Goal: Navigation & Orientation: Find specific page/section

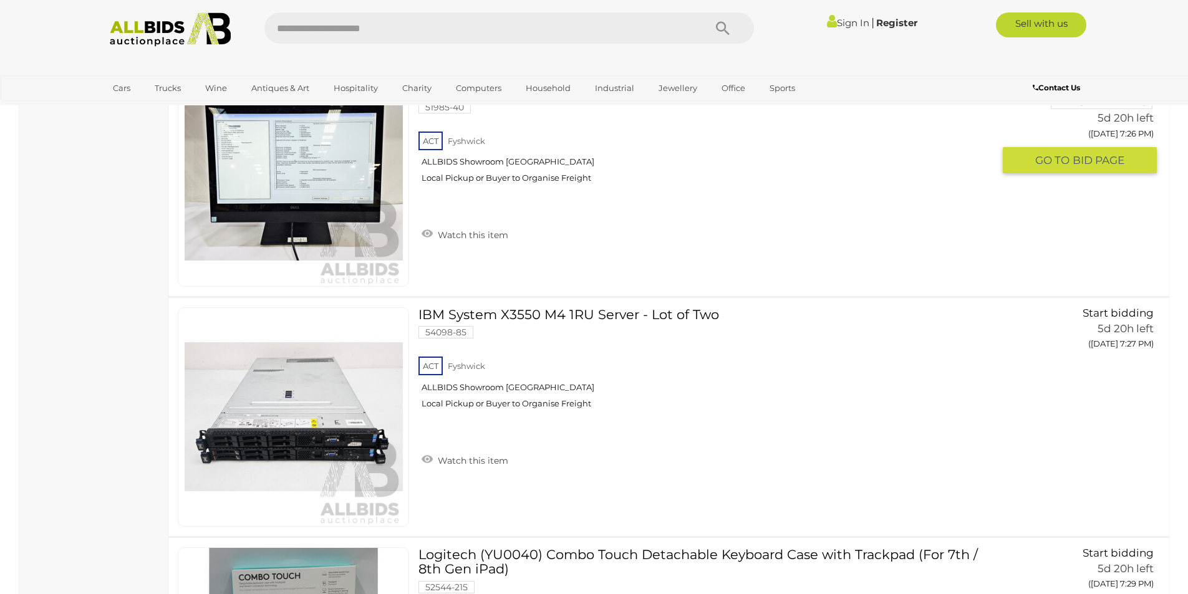
scroll to position [7921, 0]
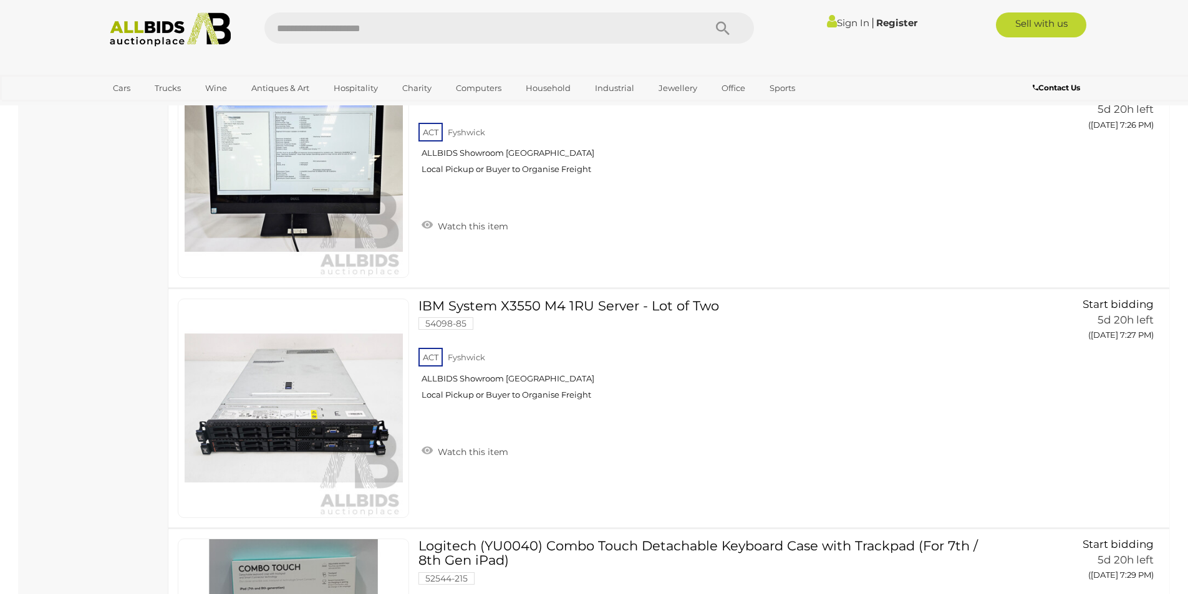
drag, startPoint x: 0, startPoint y: 321, endPoint x: 84, endPoint y: 412, distance: 124.5
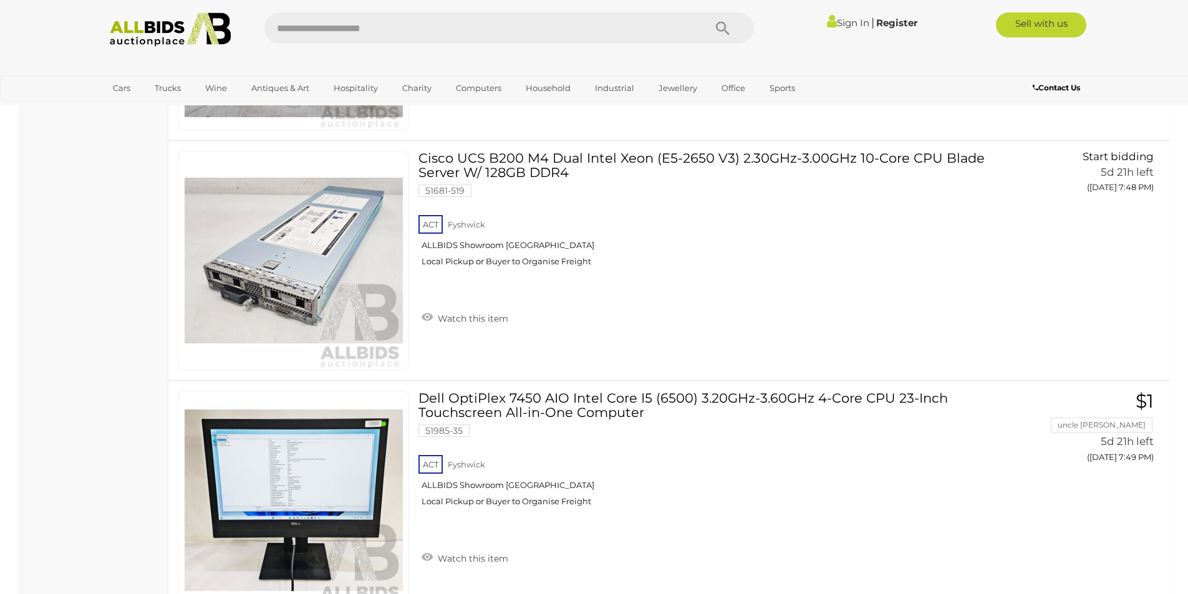
scroll to position [11726, 0]
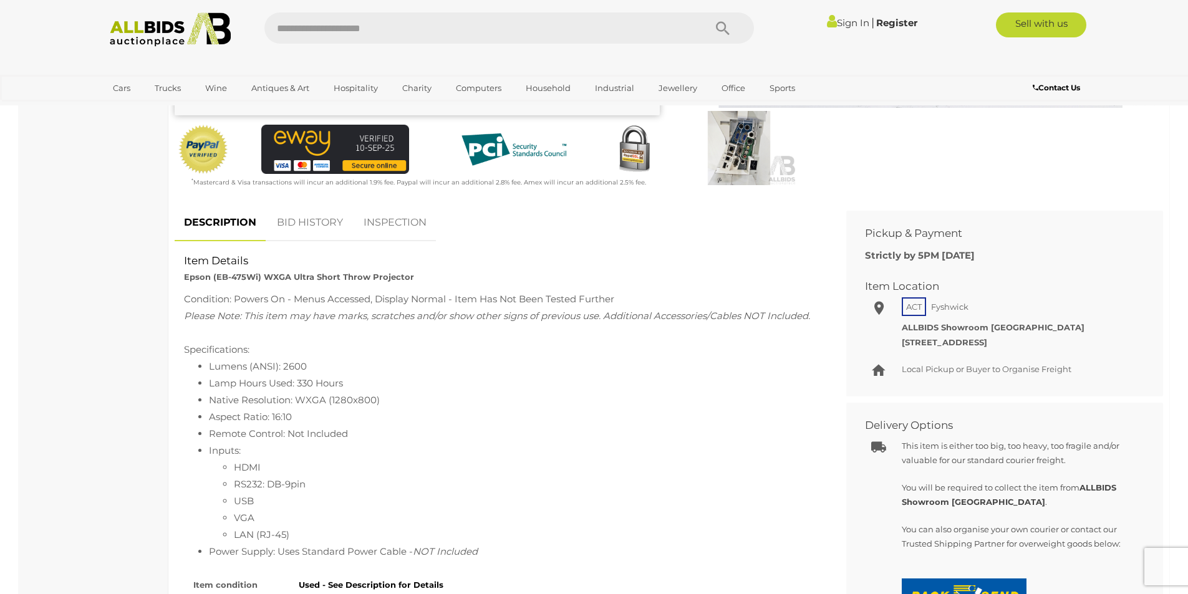
scroll to position [374, 0]
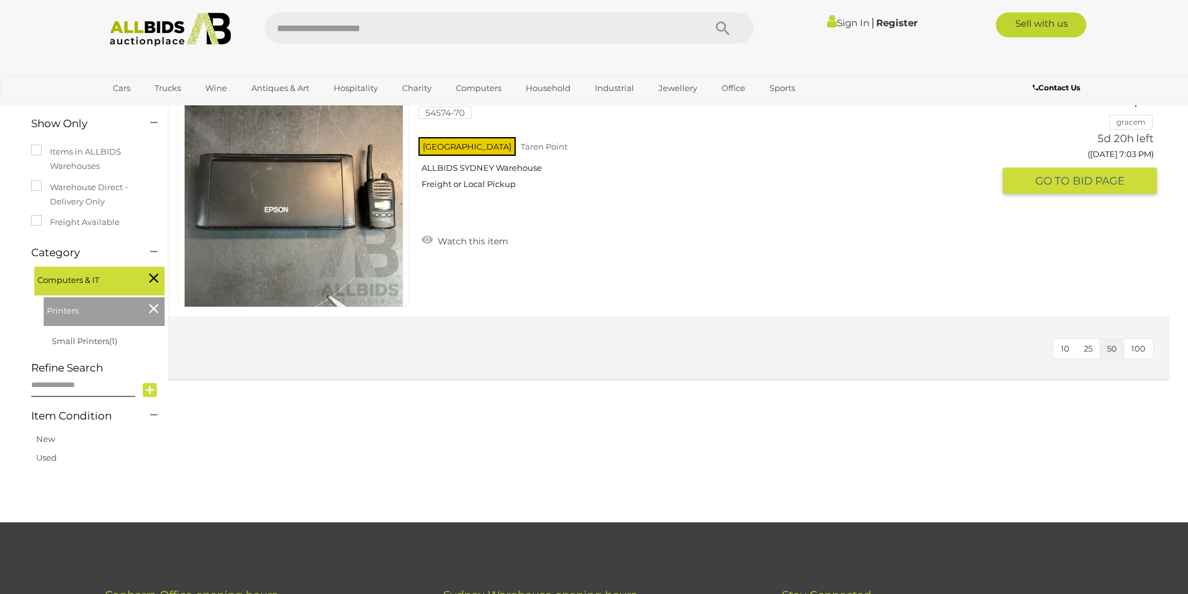
scroll to position [249, 0]
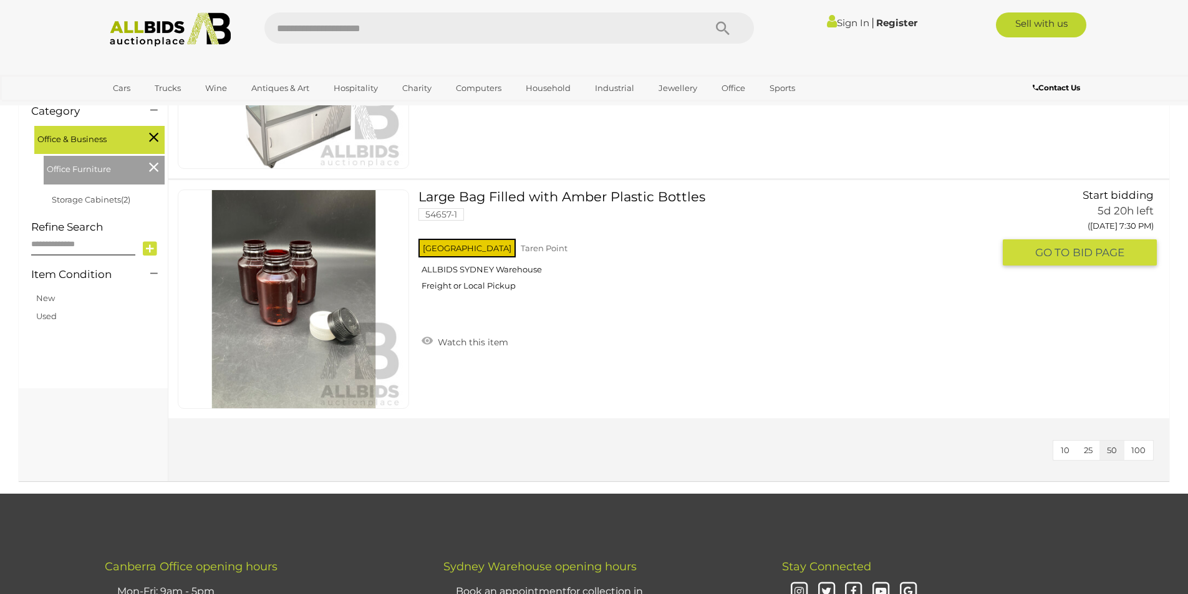
scroll to position [374, 0]
